Goal: Information Seeking & Learning: Learn about a topic

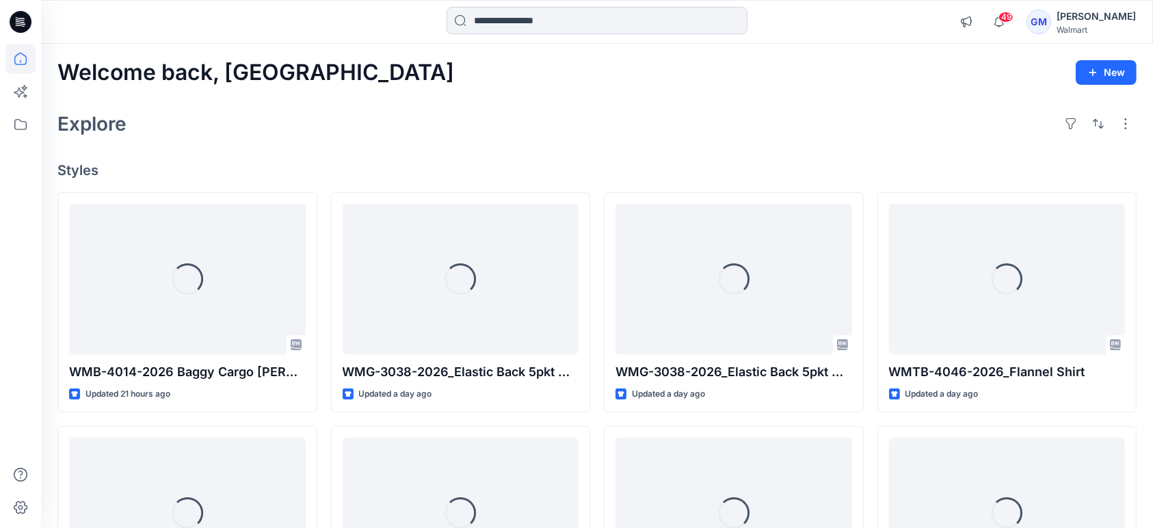
click at [504, 19] on input at bounding box center [597, 20] width 301 height 27
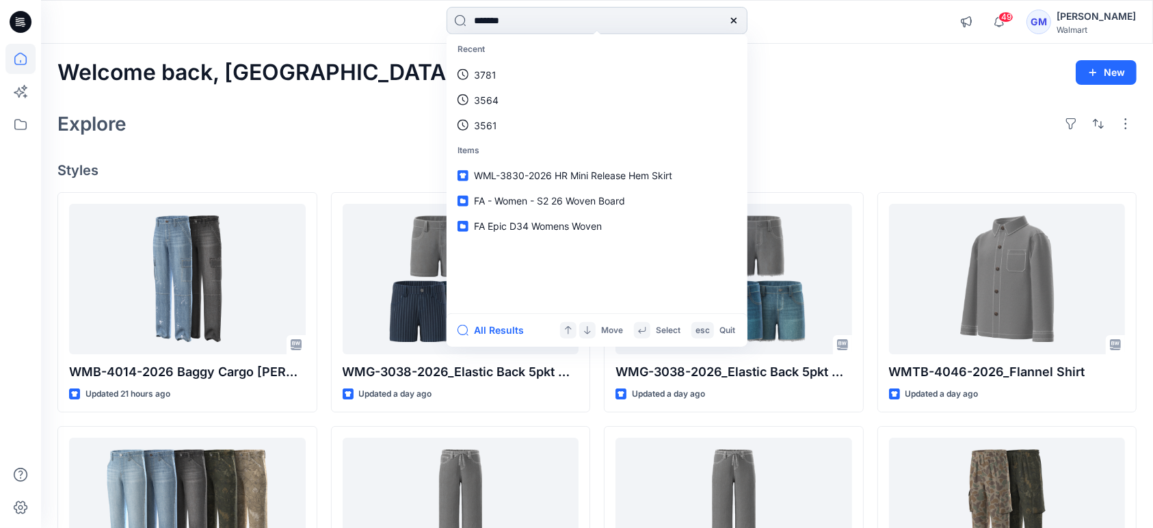
type input "********"
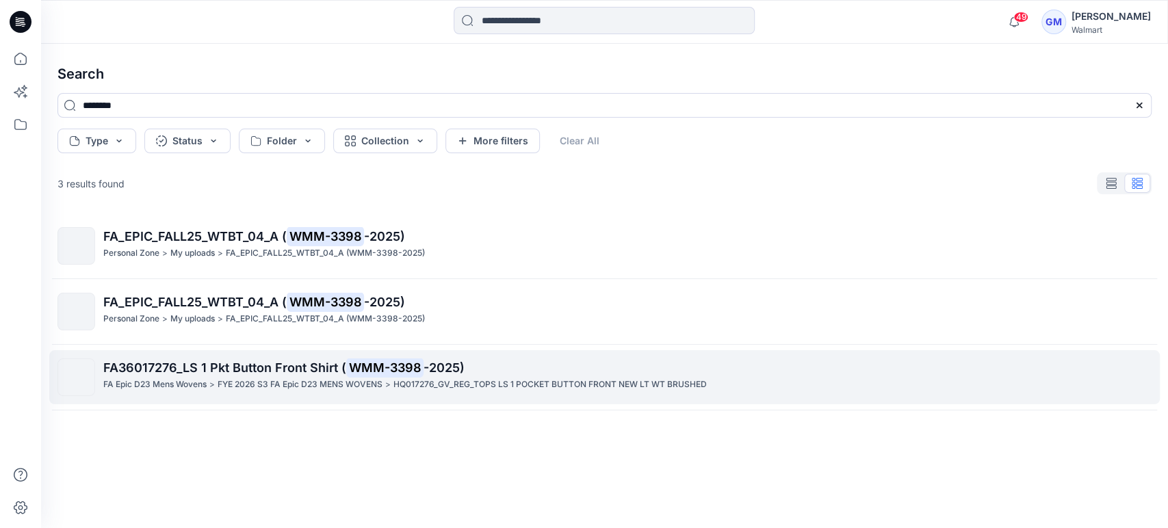
click at [397, 382] on p "HQ017276_GV_REG_TOPS LS 1 POCKET BUTTON FRONT NEW LT WT BRUSHED" at bounding box center [549, 385] width 313 height 14
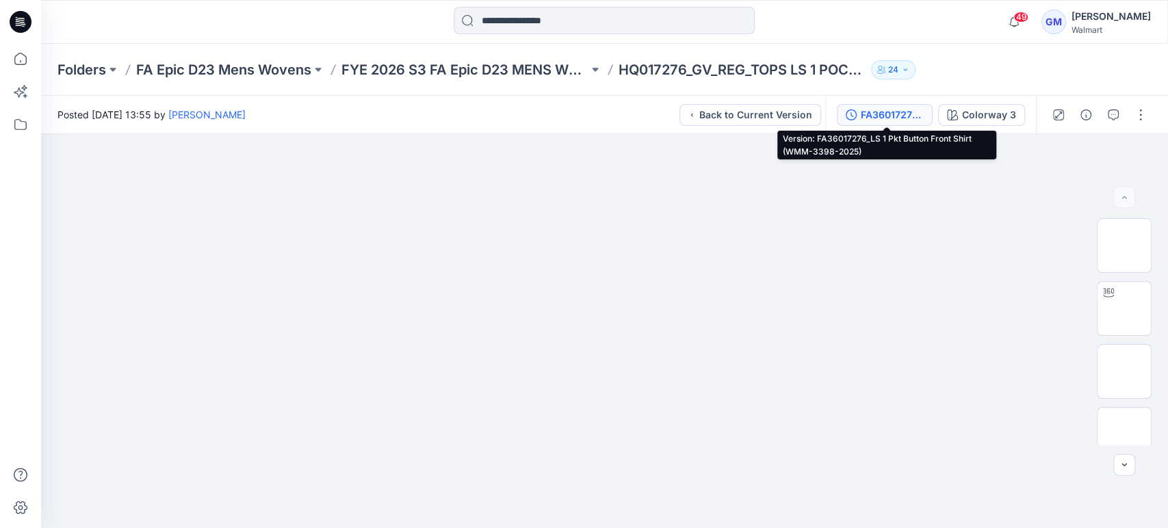
click at [898, 109] on div "FA36017276_LS 1 Pkt Button Front Shirt (WMM-3398-2025)" at bounding box center [892, 114] width 63 height 15
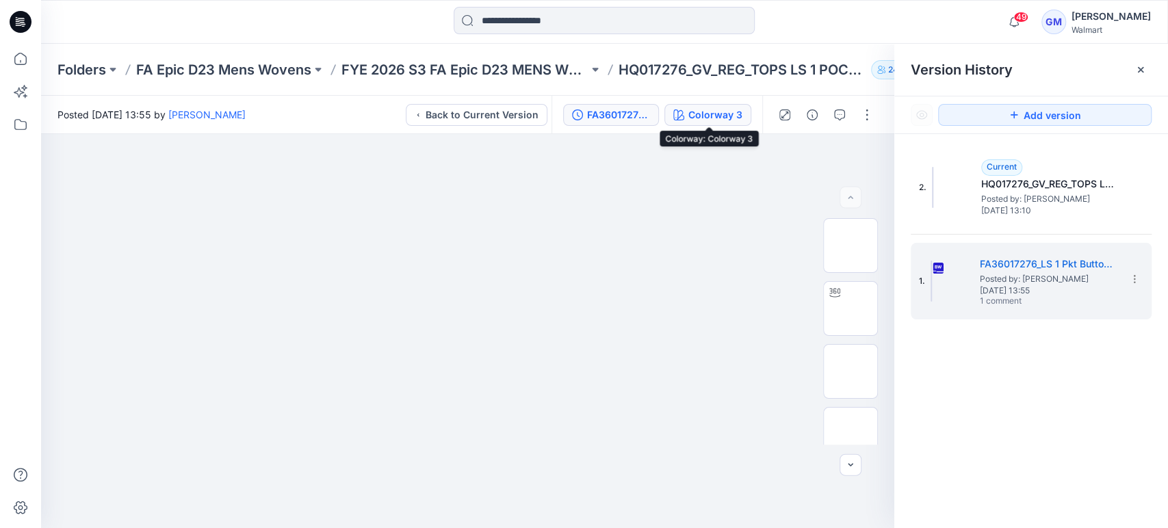
click at [727, 112] on div "Colorway 3" at bounding box center [715, 114] width 54 height 15
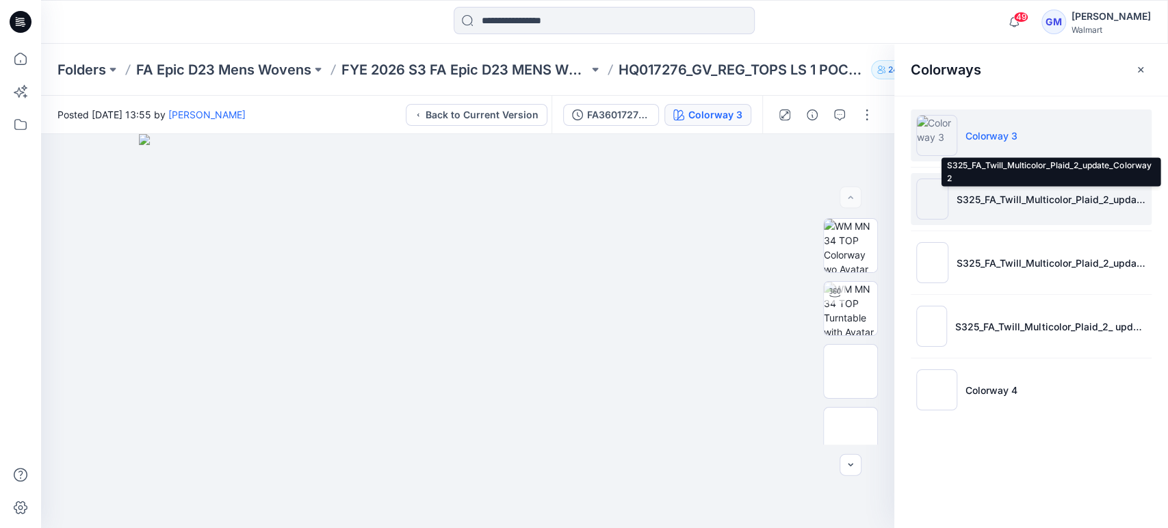
click at [1067, 194] on p "S325_FA_Twill_Multicolor_Plaid_2_update_Colorway 2" at bounding box center [1051, 199] width 190 height 14
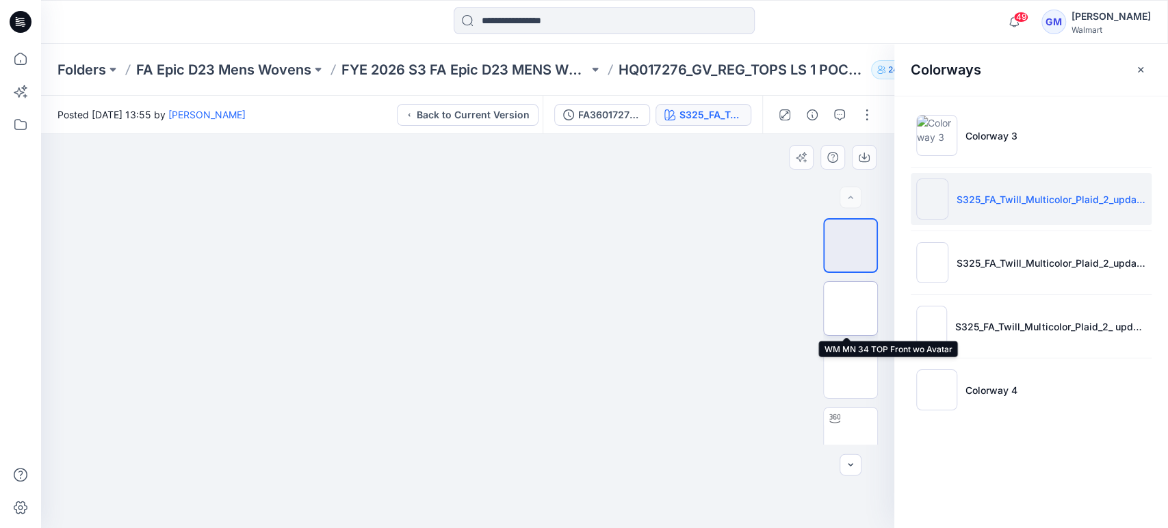
click at [850, 309] on img at bounding box center [850, 309] width 0 height 0
